Goal: Check status: Check status

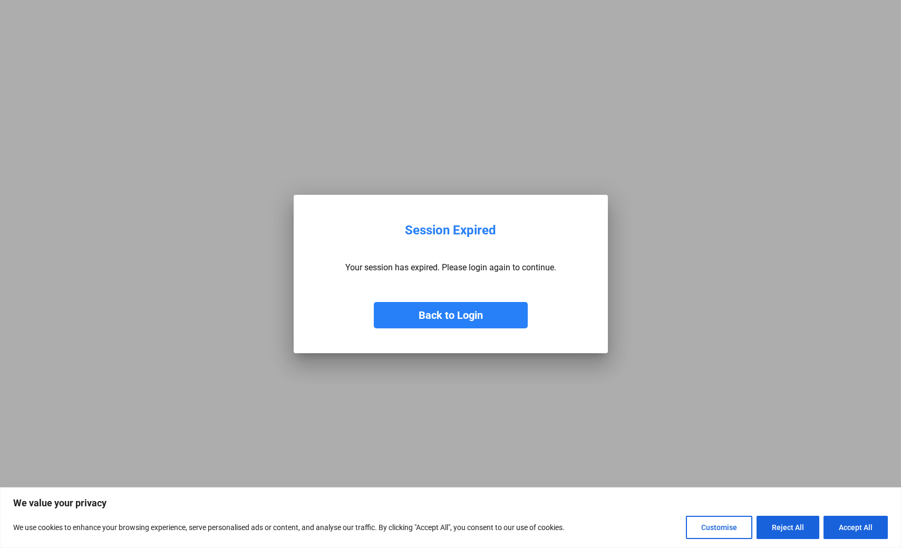
drag, startPoint x: 493, startPoint y: 317, endPoint x: 489, endPoint y: 304, distance: 13.2
click at [493, 318] on button "Back to Login" at bounding box center [451, 315] width 154 height 26
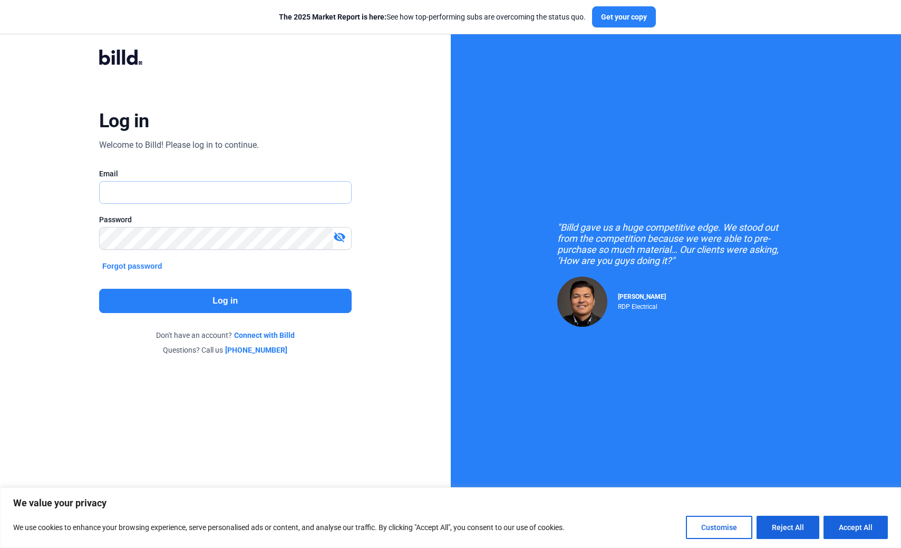
type input "[EMAIL_ADDRESS][DOMAIN_NAME]"
click at [232, 300] on button "Log in" at bounding box center [225, 301] width 253 height 24
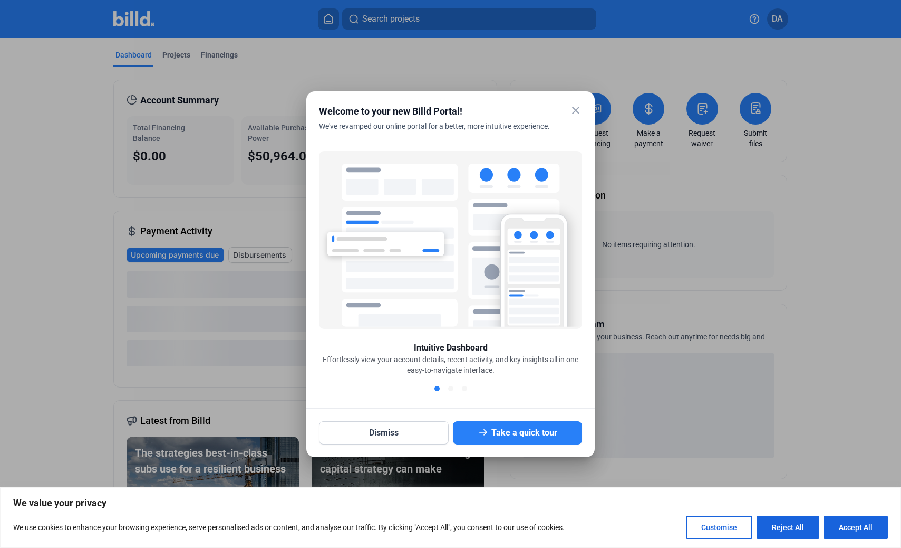
click at [578, 112] on mat-icon "close" at bounding box center [576, 110] width 13 height 13
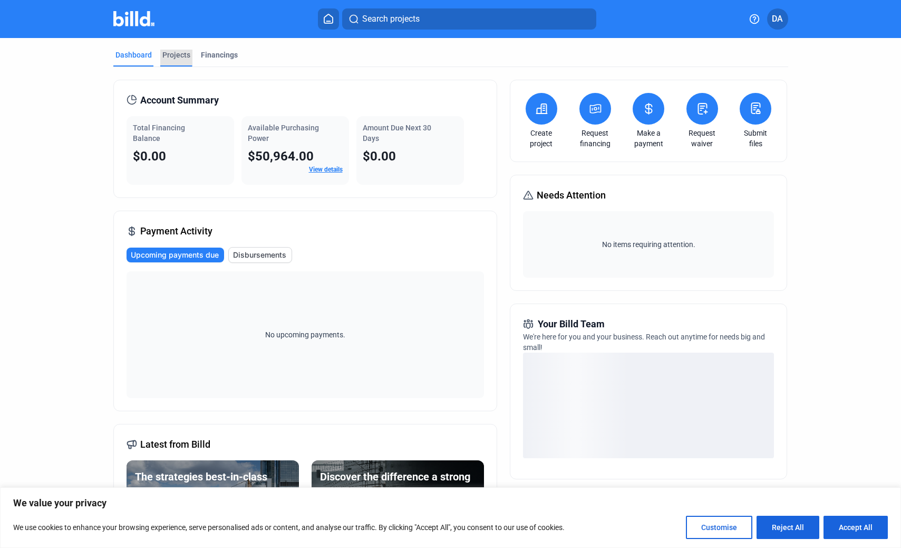
click at [172, 54] on div "Projects" at bounding box center [176, 55] width 28 height 11
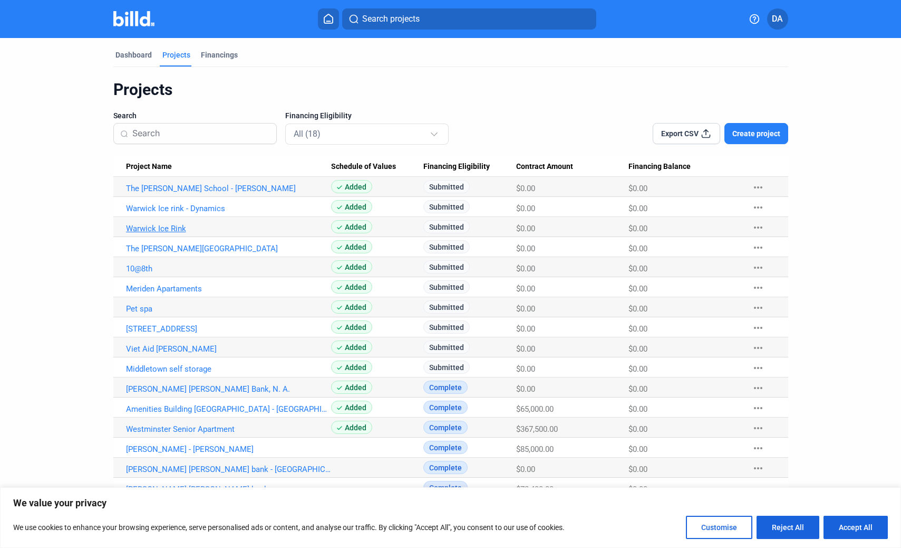
click at [151, 193] on link "Warwick Ice Rink" at bounding box center [229, 188] width 206 height 9
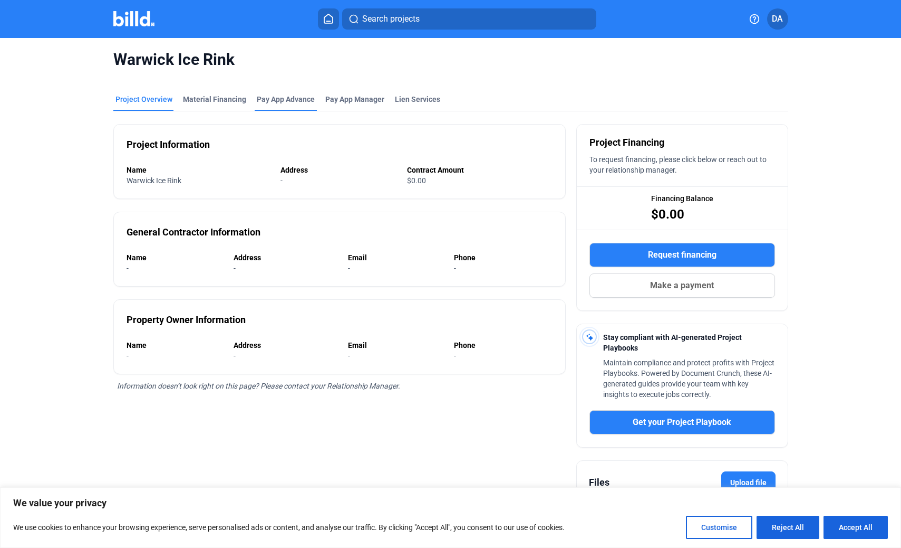
scroll to position [30, 0]
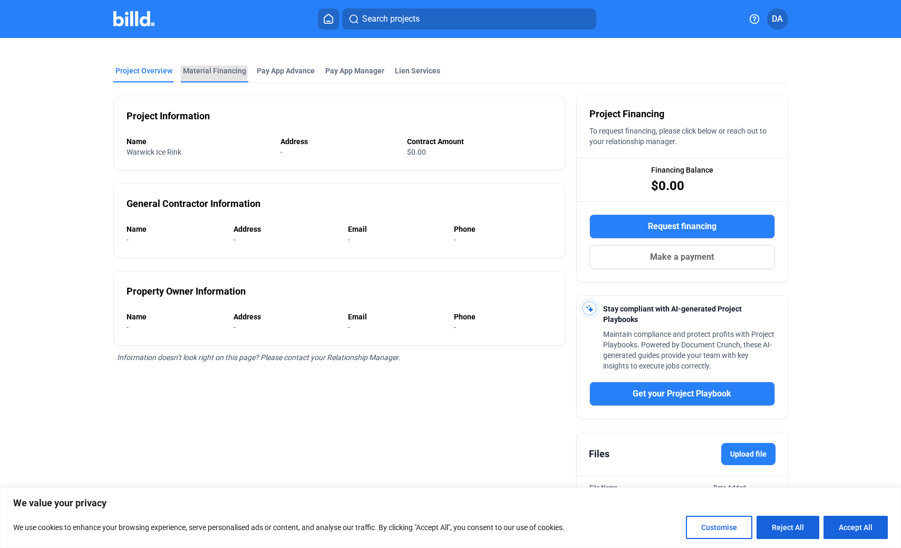
click at [198, 72] on div "Material Financing" at bounding box center [214, 70] width 63 height 11
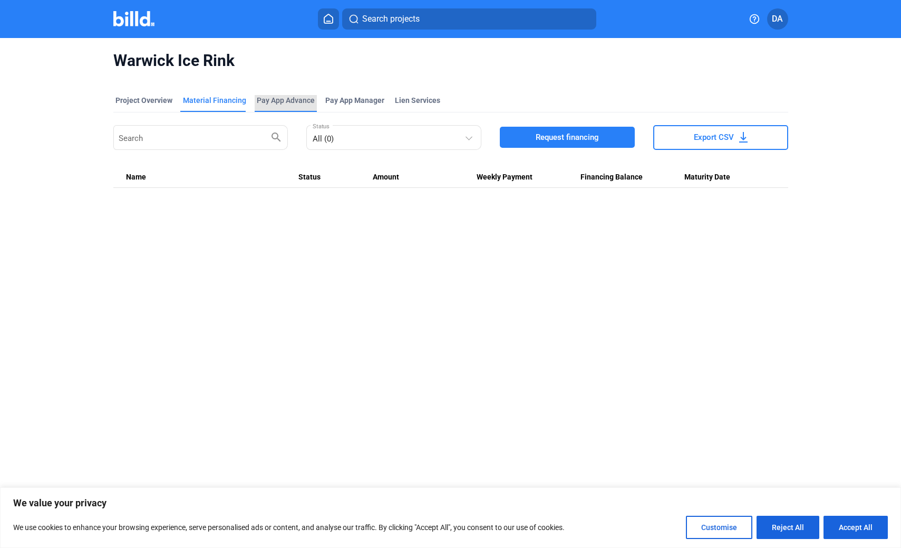
click at [273, 101] on div "Pay App Advance" at bounding box center [286, 100] width 58 height 11
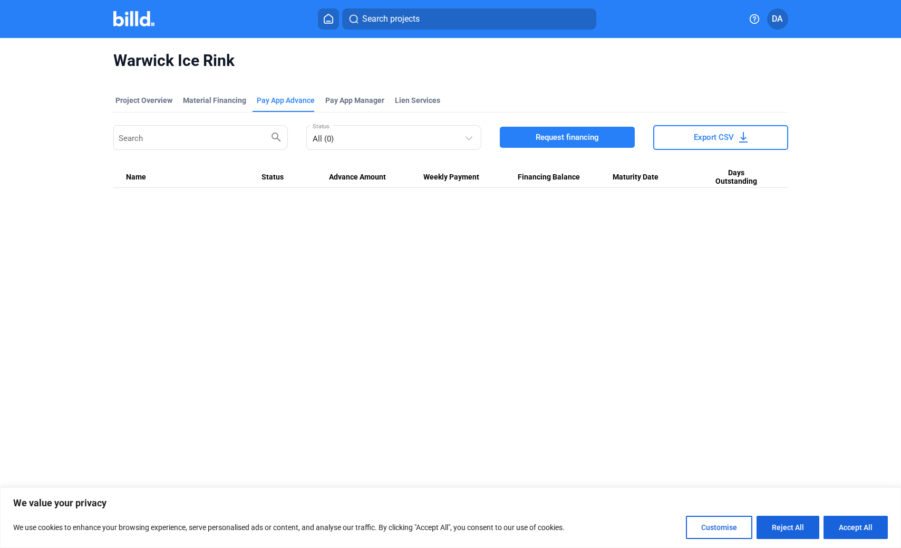
drag, startPoint x: 288, startPoint y: 179, endPoint x: 515, endPoint y: 175, distance: 227.4
click at [290, 178] on div at bounding box center [290, 177] width 6 height 6
click at [149, 101] on div "Project Overview" at bounding box center [144, 100] width 57 height 11
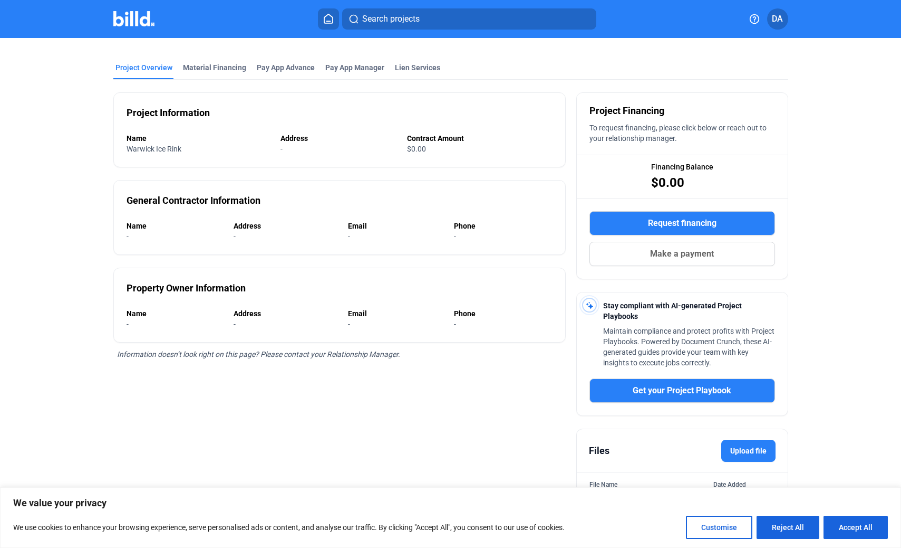
scroll to position [30, 0]
